Goal: Information Seeking & Learning: Find specific fact

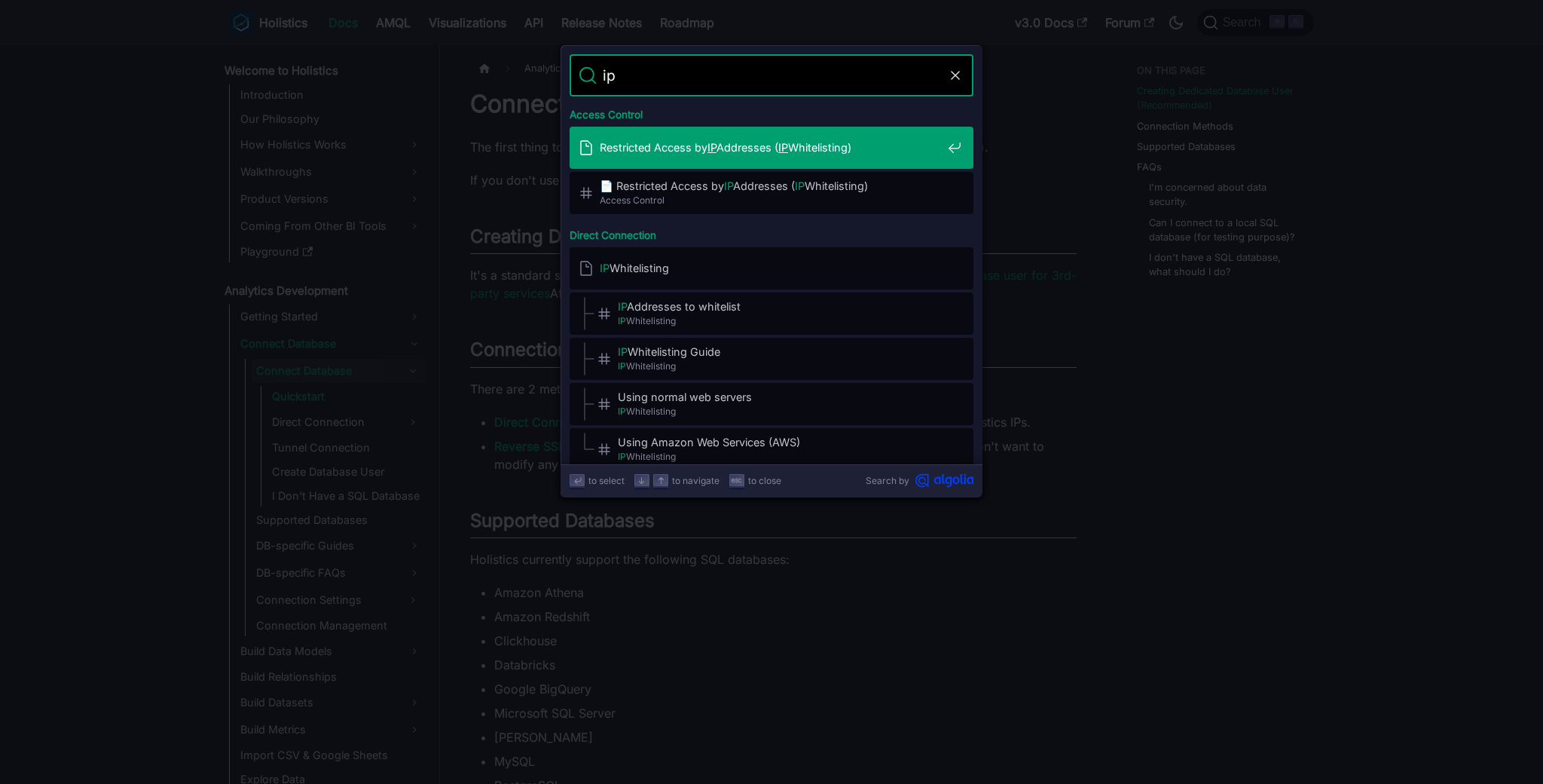
type input "ip"
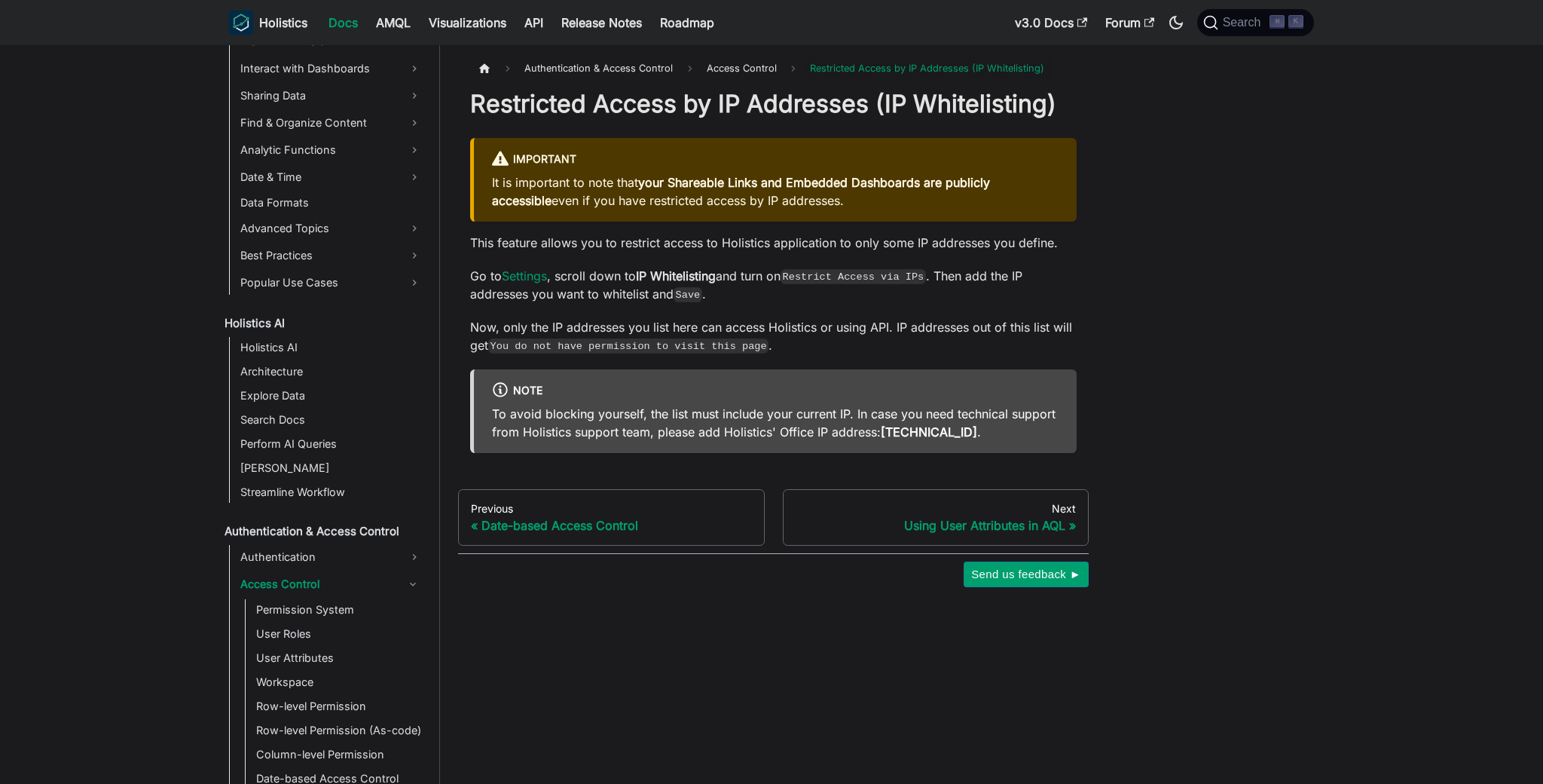
scroll to position [896, 0]
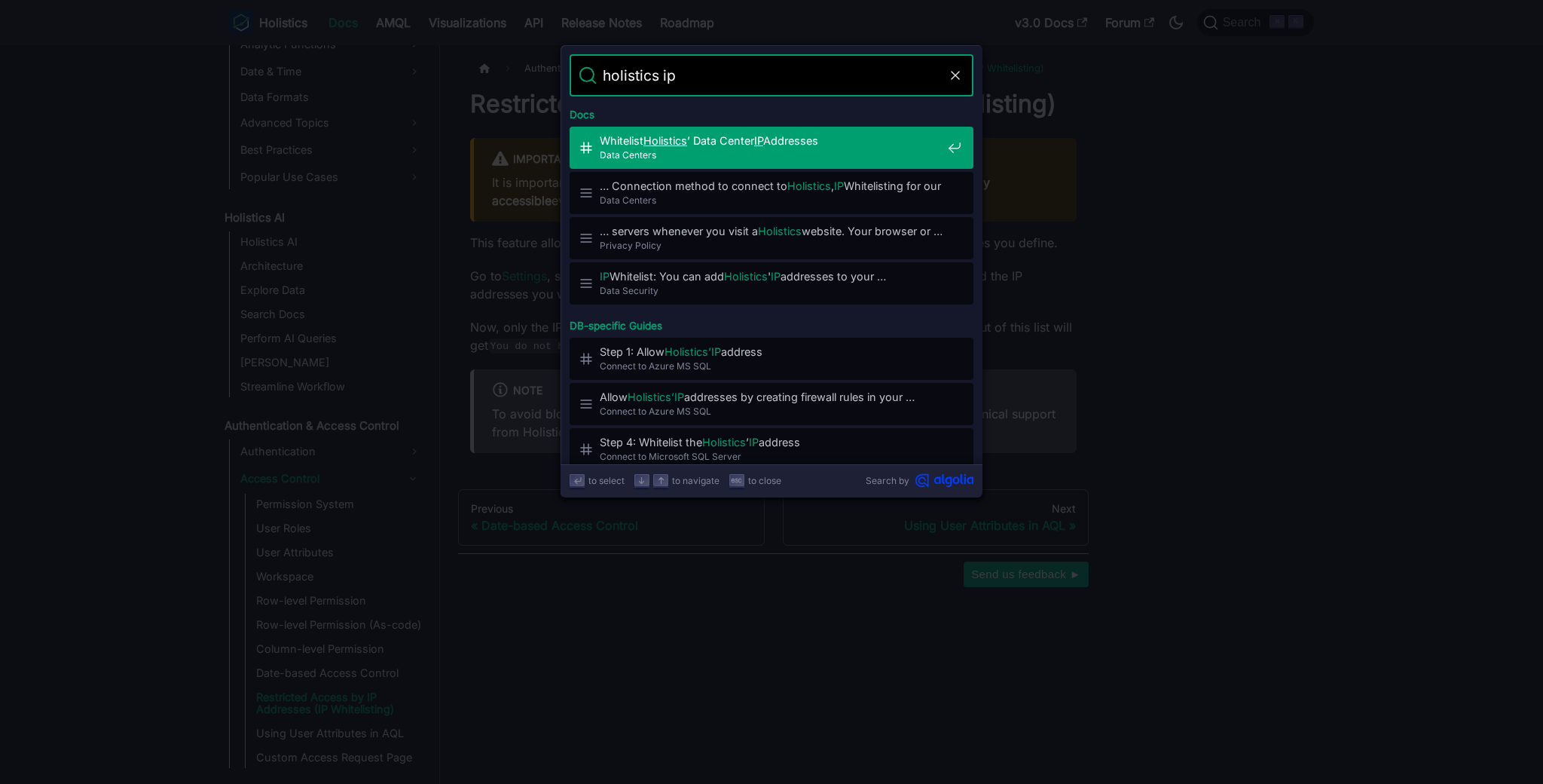
type input "holistics ip"
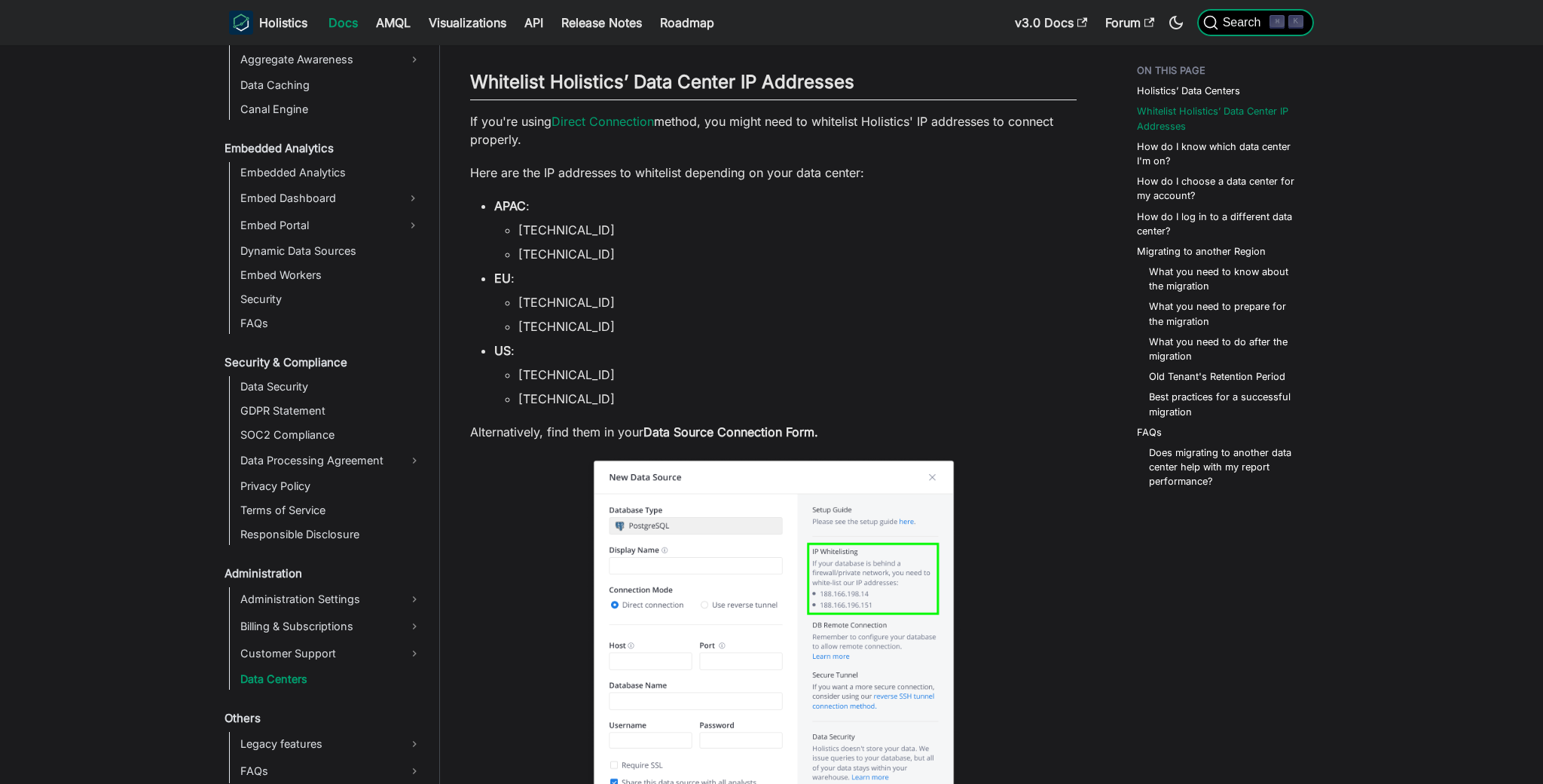
scroll to position [1995, 0]
click at [771, 164] on p "Here are the IP addresses to whitelist depending on your data center:" at bounding box center [773, 173] width 607 height 18
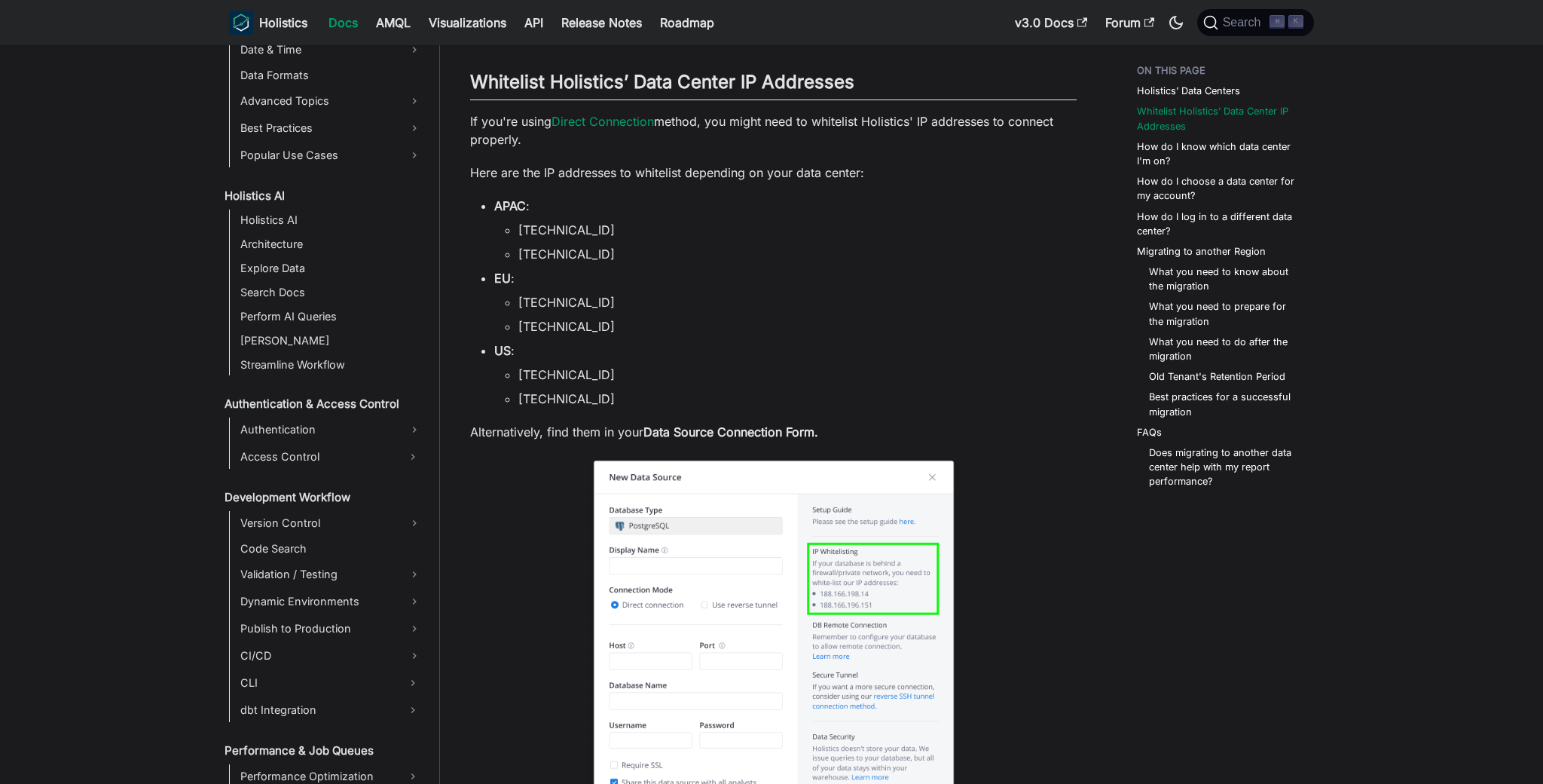
scroll to position [983, 0]
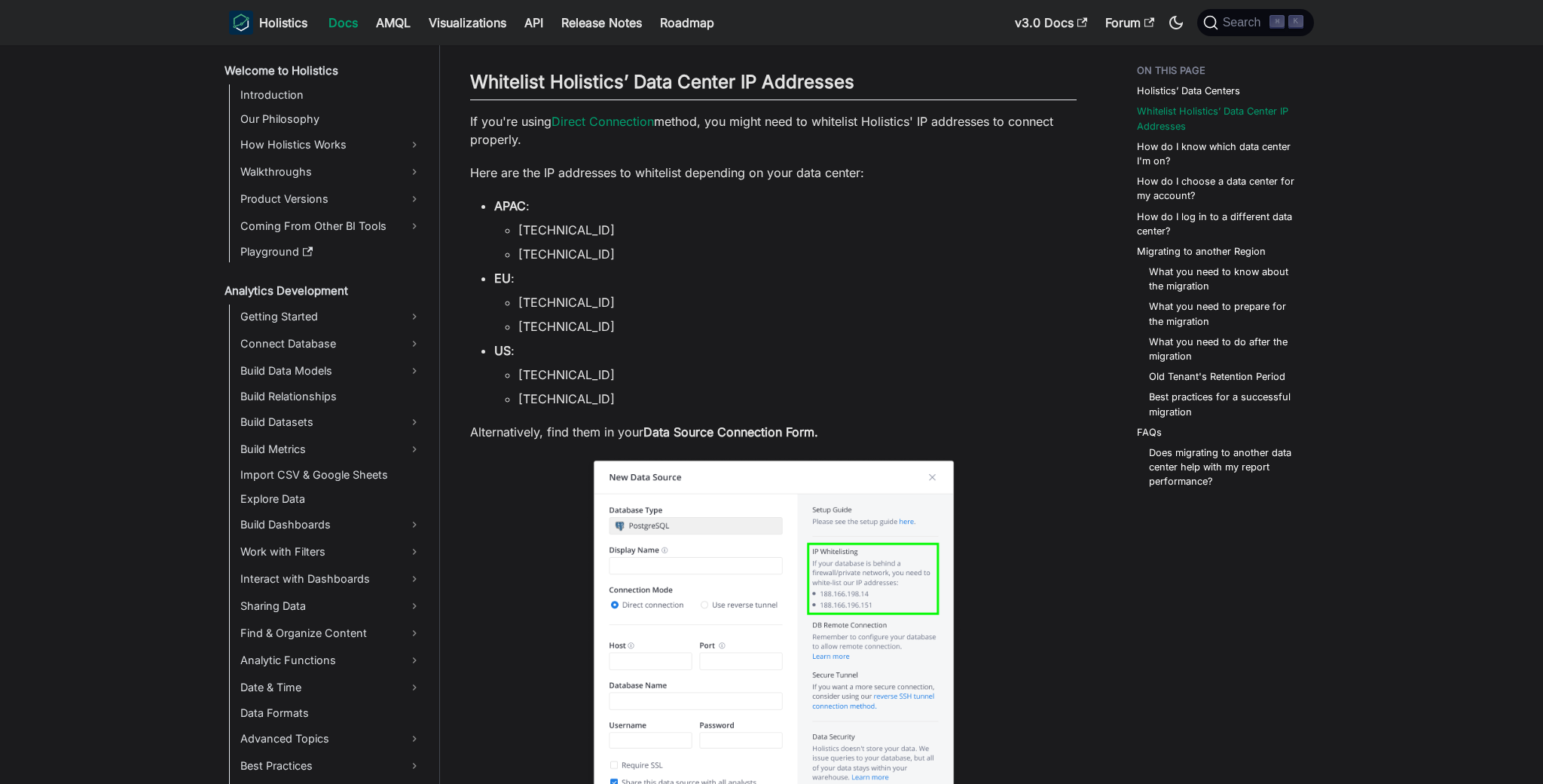
scroll to position [949, 0]
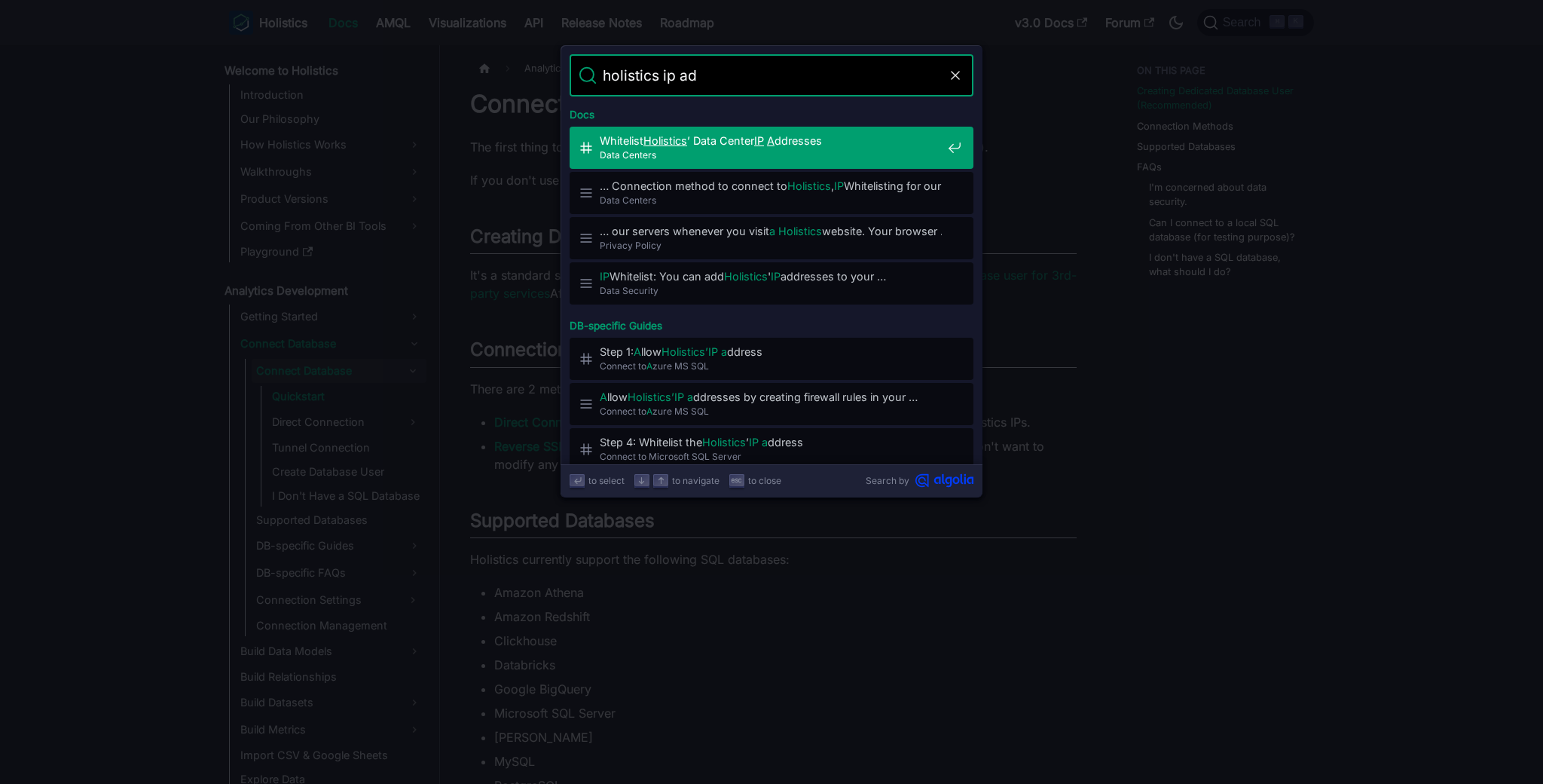
type input "holistics ip add"
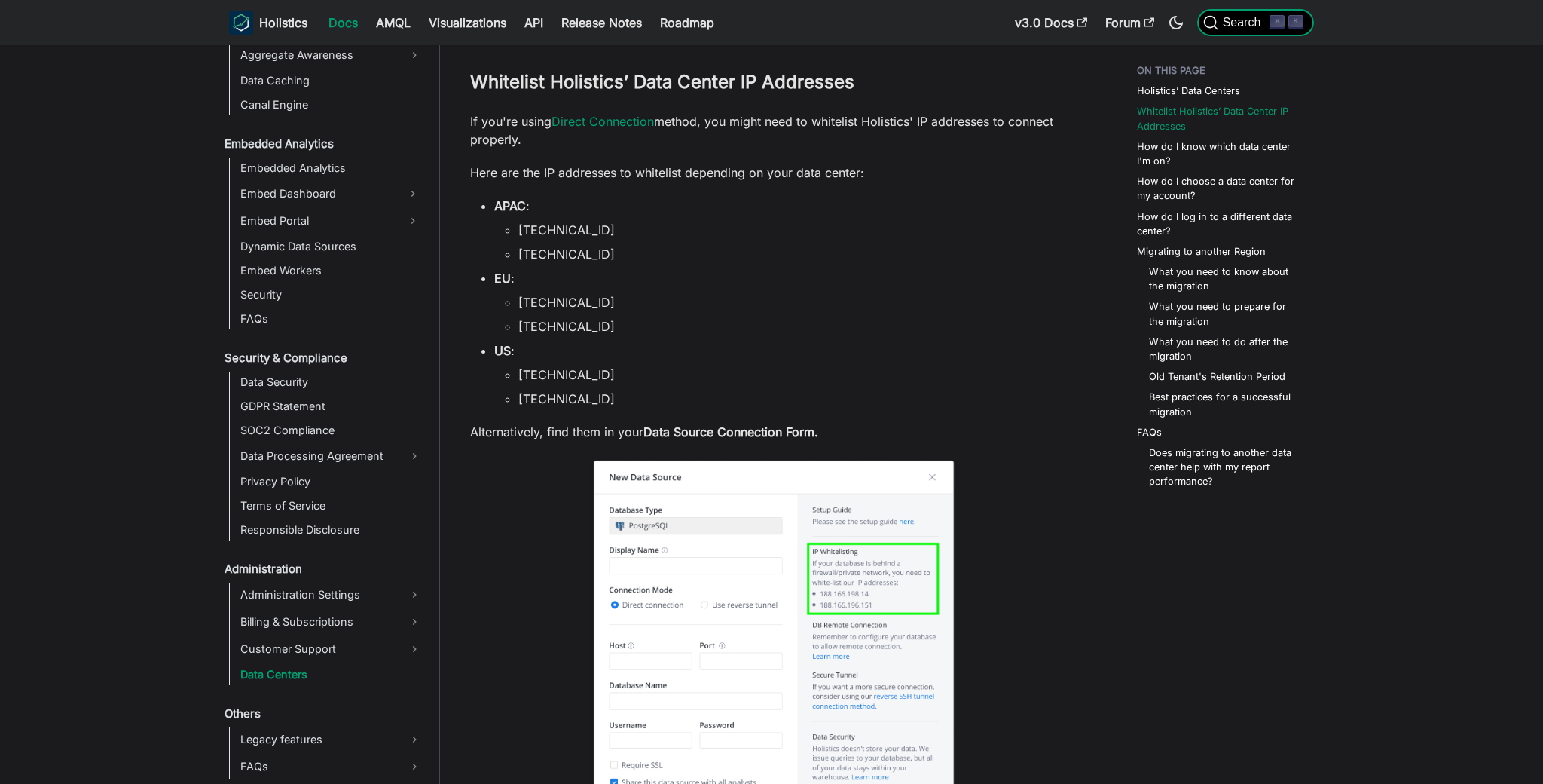
scroll to position [1718, 0]
